Goal: Information Seeking & Learning: Learn about a topic

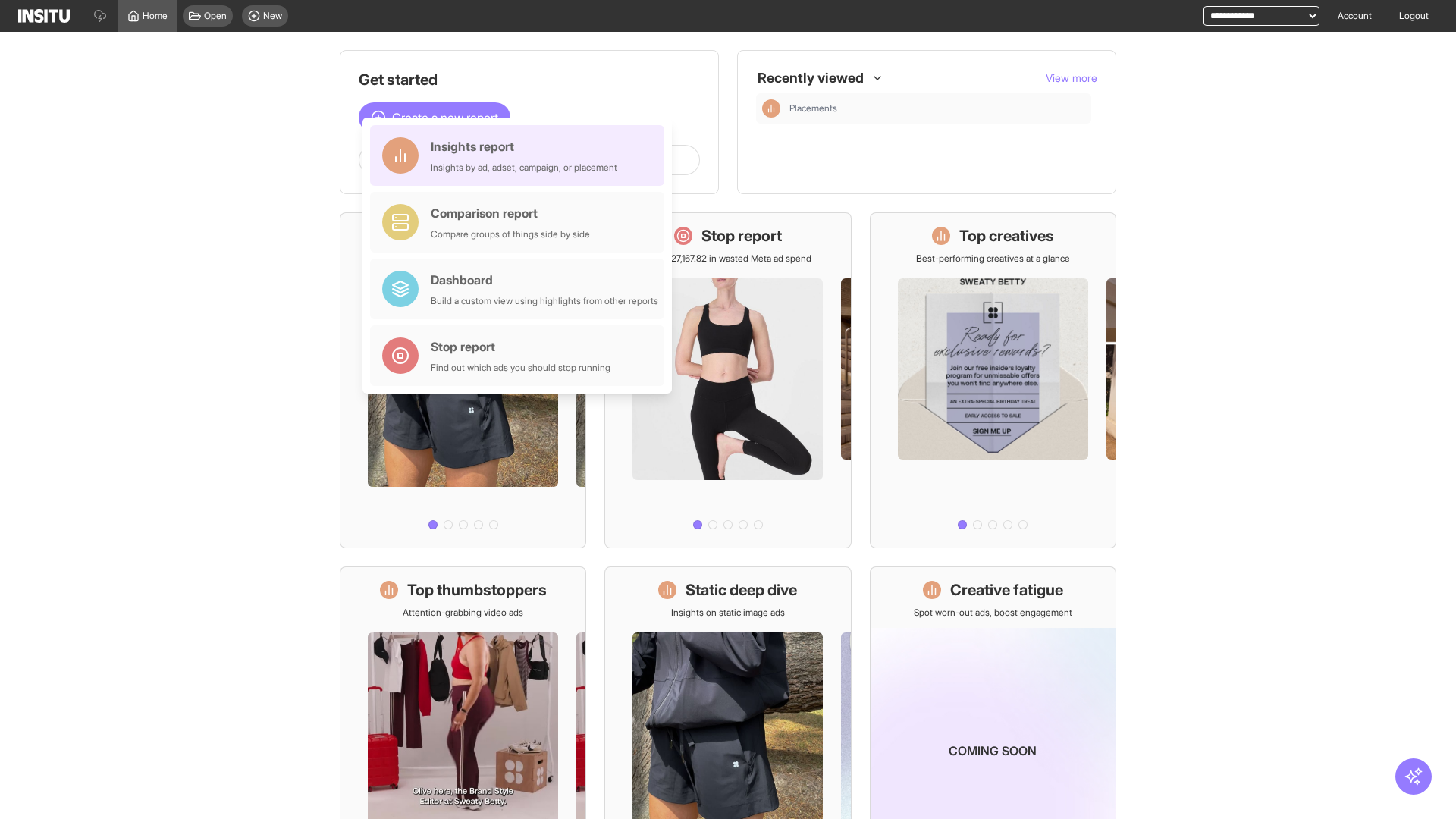
click at [521, 156] on div "Insights report Insights by ad, adset, campaign, or placement" at bounding box center [523, 155] width 187 height 37
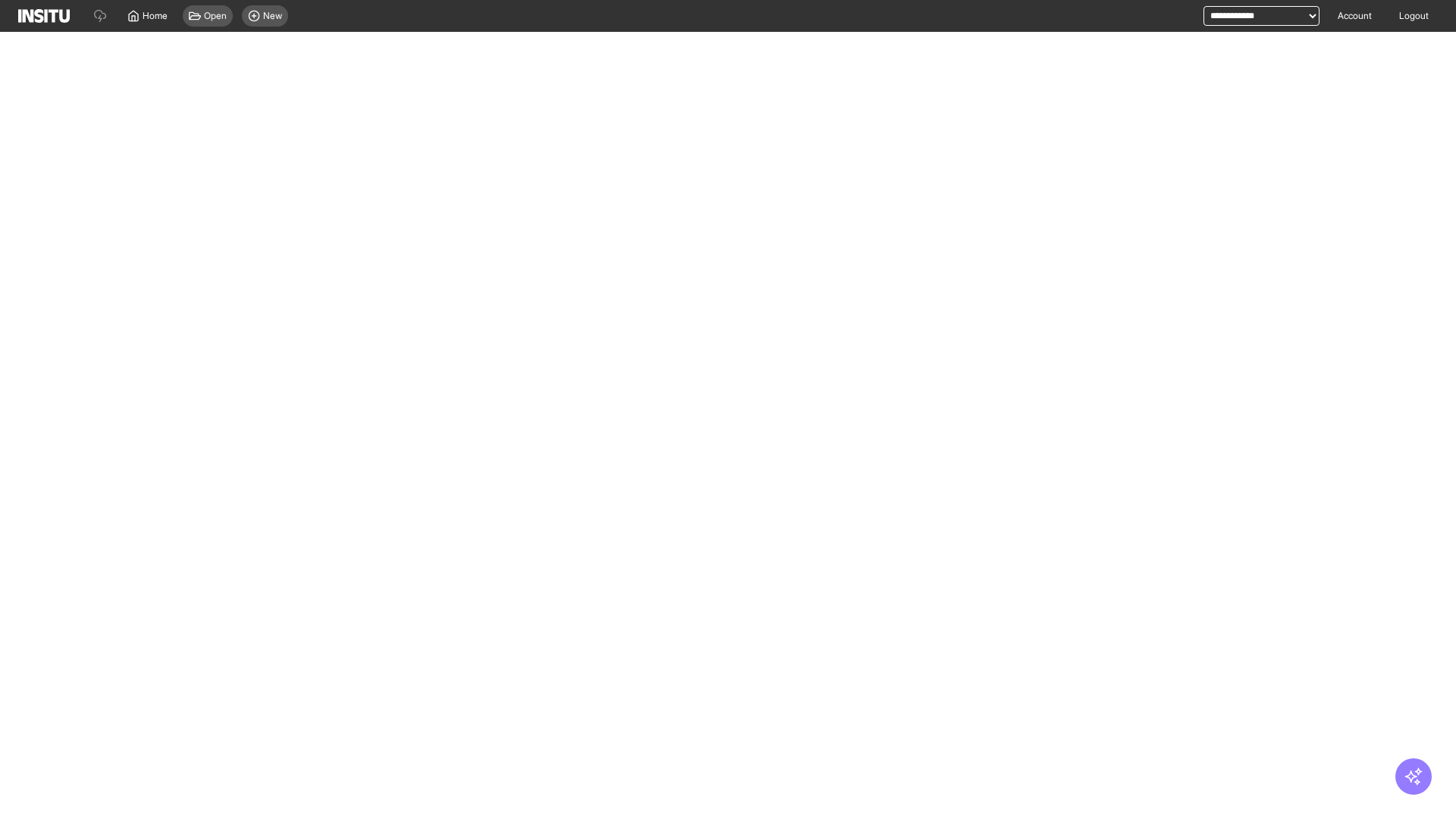
select select "**"
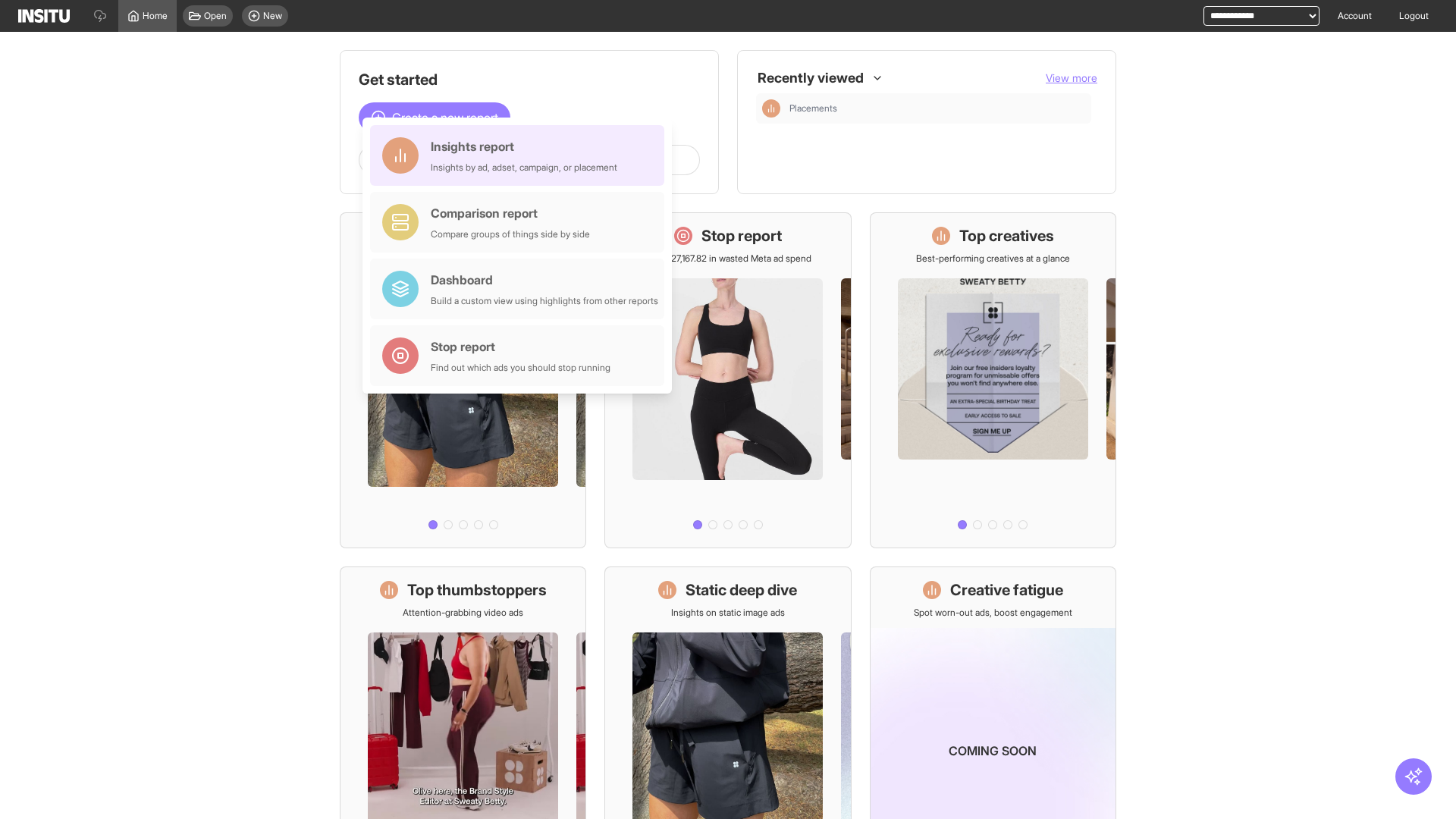
click at [521, 156] on div "Insights report Insights by ad, adset, campaign, or placement" at bounding box center [523, 155] width 187 height 37
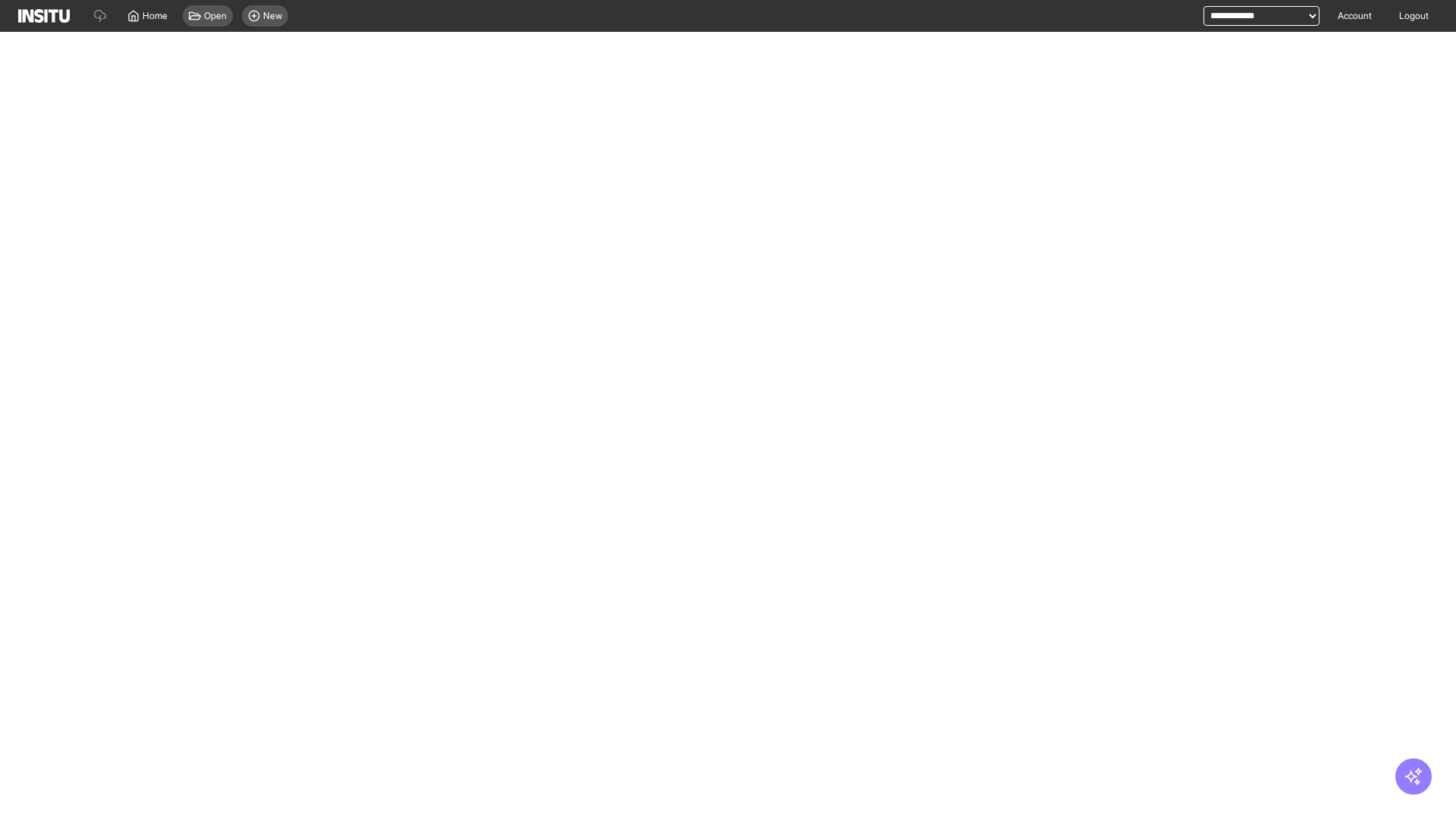
select select "**"
